Goal: Task Accomplishment & Management: Manage account settings

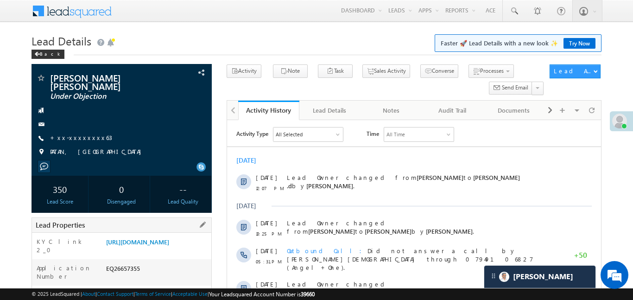
click at [180, 250] on div "[URL][DOMAIN_NAME]" at bounding box center [158, 243] width 108 height 13
click at [169, 246] on link "[URL][DOMAIN_NAME]" at bounding box center [137, 242] width 63 height 8
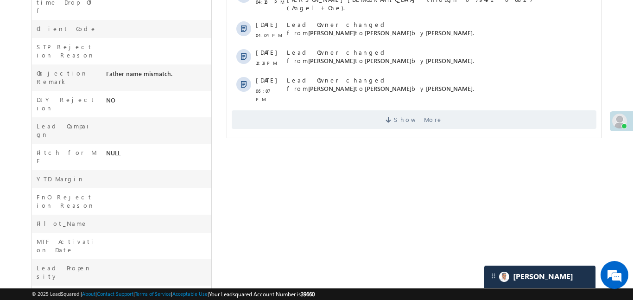
scroll to position [399, 0]
click at [353, 109] on span "Show More" at bounding box center [413, 118] width 365 height 19
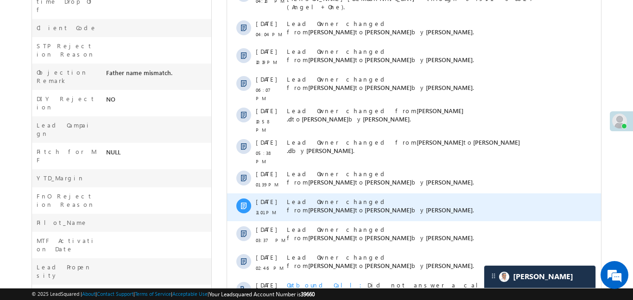
scroll to position [550, 0]
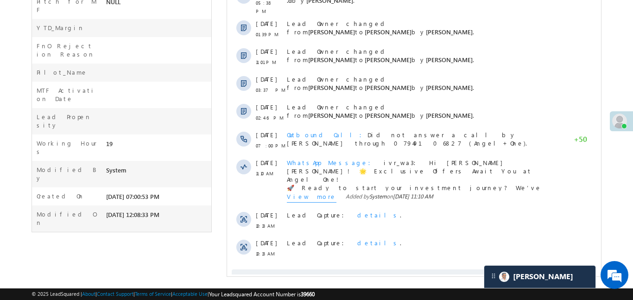
click at [405, 269] on span "Show More" at bounding box center [417, 278] width 49 height 19
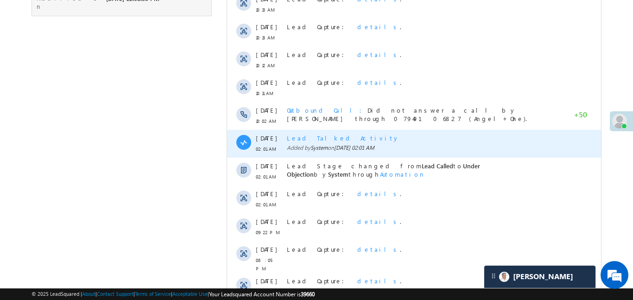
scroll to position [828, 0]
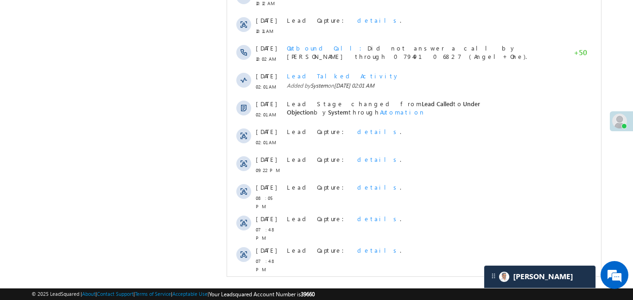
click at [359, 280] on span "Show More" at bounding box center [413, 289] width 365 height 19
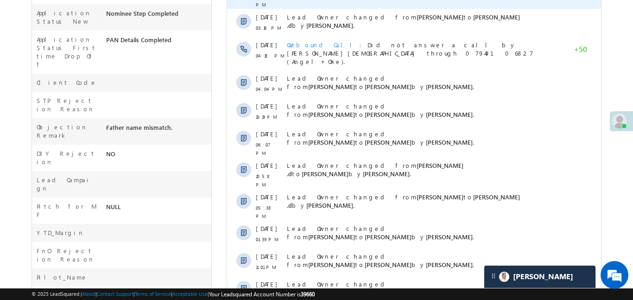
scroll to position [163, 0]
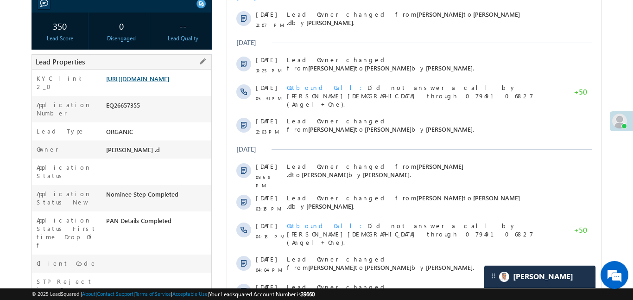
click at [169, 76] on link "[URL][DOMAIN_NAME]" at bounding box center [137, 79] width 63 height 8
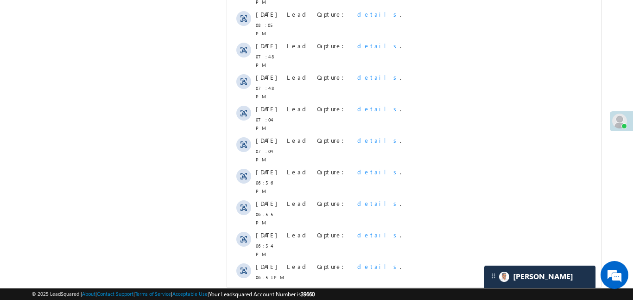
scroll to position [1106, 0]
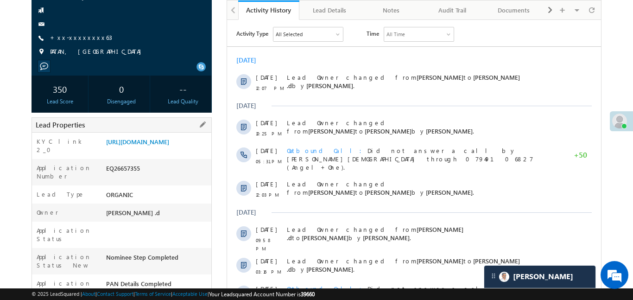
scroll to position [206, 0]
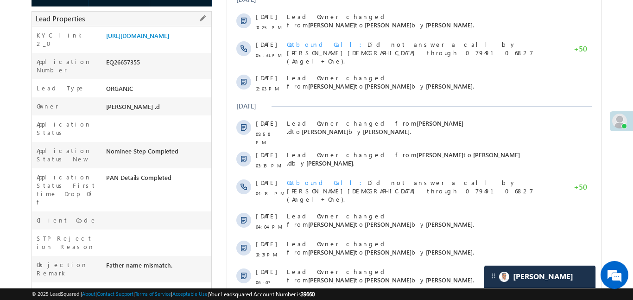
click at [129, 70] on div "EQ26657355" at bounding box center [158, 63] width 108 height 13
copy div "EQ26657355"
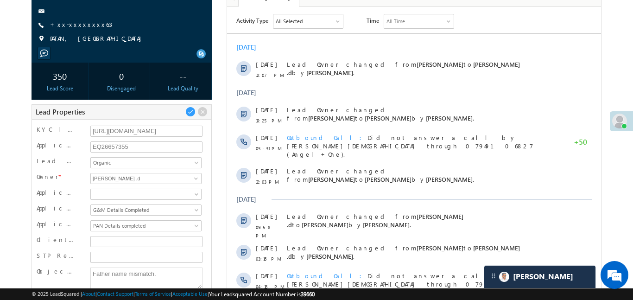
scroll to position [0, 0]
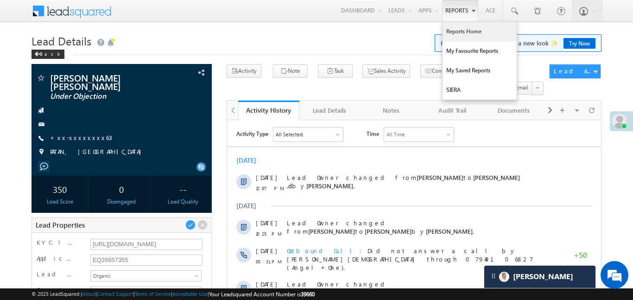
click at [456, 38] on link "Reports Home" at bounding box center [480, 31] width 74 height 19
